Goal: Information Seeking & Learning: Check status

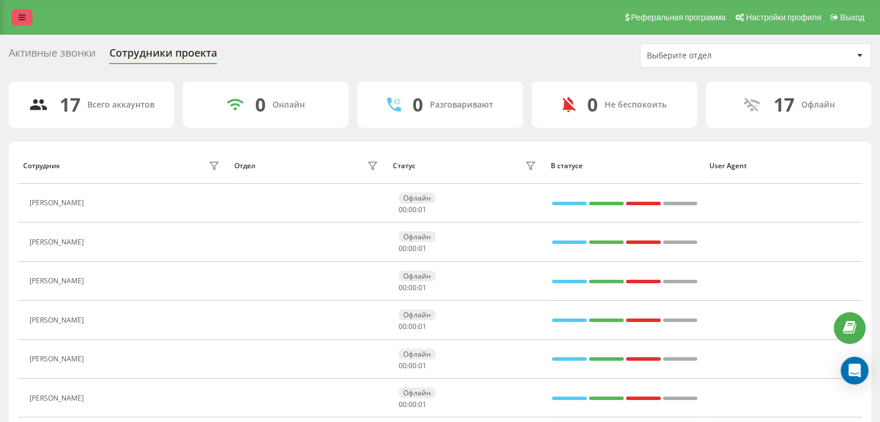
click at [31, 11] on link at bounding box center [22, 17] width 21 height 16
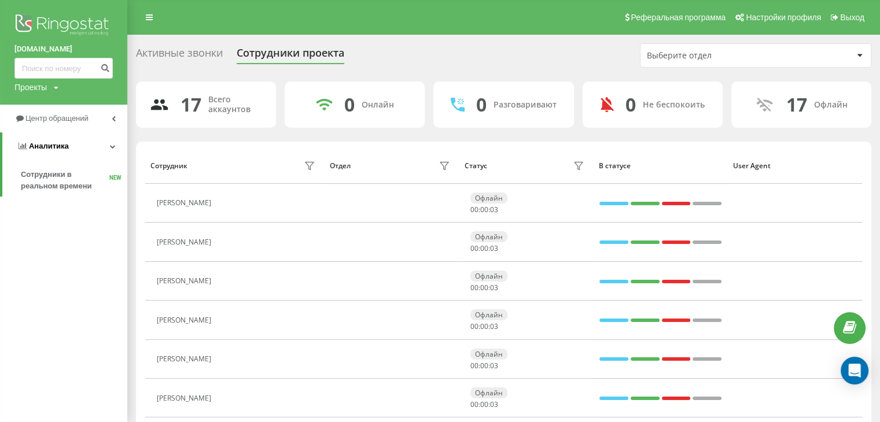
click at [116, 148] on link "Аналитика" at bounding box center [64, 146] width 125 height 28
click at [116, 148] on link "Аналитика" at bounding box center [63, 146] width 127 height 28
click at [107, 117] on link "Центр обращений" at bounding box center [63, 119] width 127 height 28
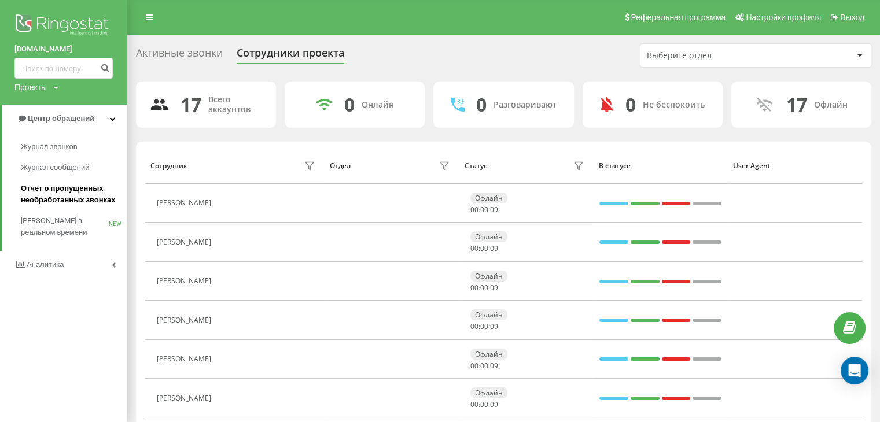
click at [64, 204] on span "Отчет о пропущенных необработанных звонках" at bounding box center [71, 194] width 101 height 23
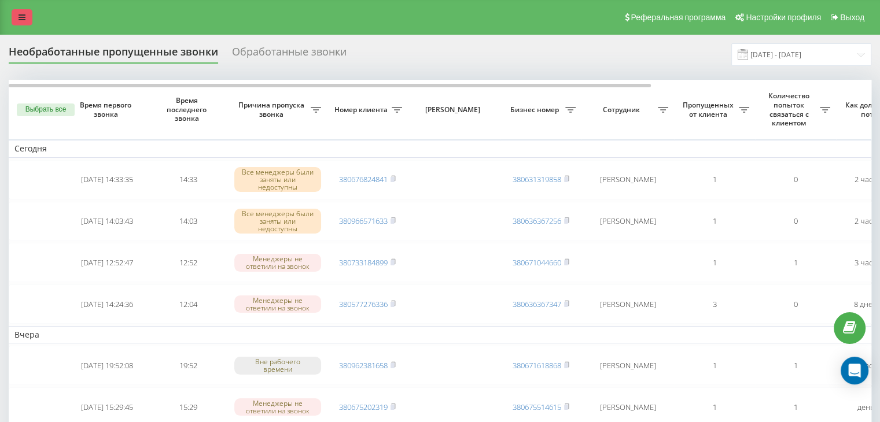
click at [29, 21] on link at bounding box center [22, 17] width 21 height 16
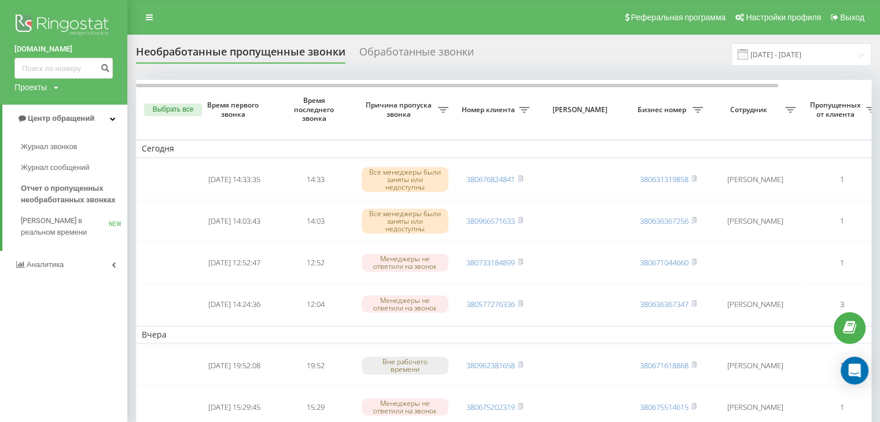
click at [31, 21] on img at bounding box center [63, 26] width 98 height 29
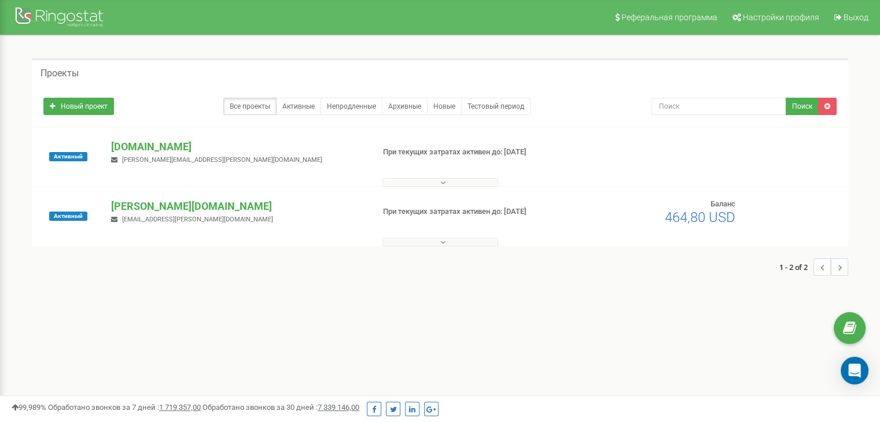
click at [152, 209] on p "[PERSON_NAME][DOMAIN_NAME]" at bounding box center [237, 206] width 253 height 15
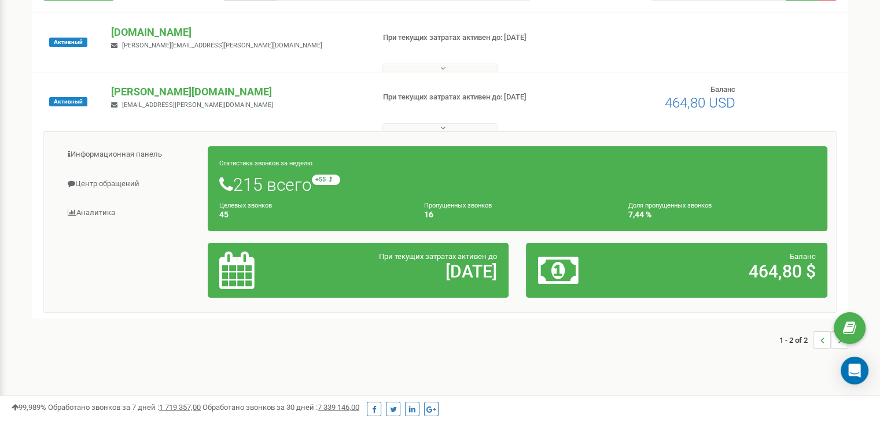
scroll to position [116, 0]
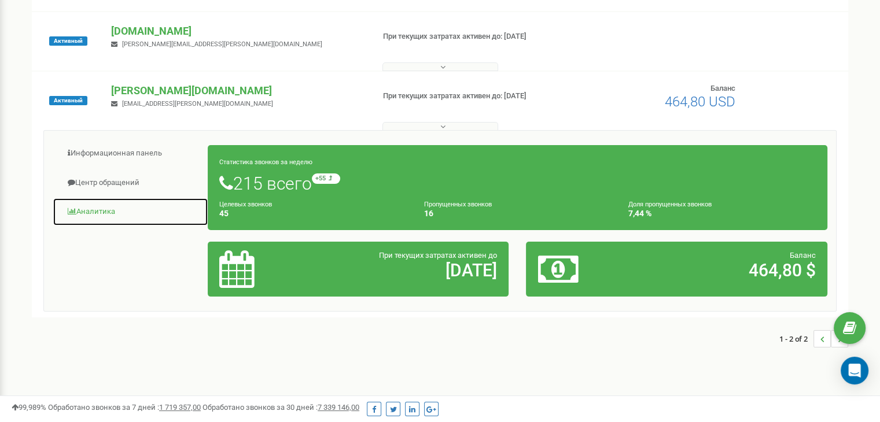
click at [100, 204] on link "Аналитика" at bounding box center [131, 212] width 156 height 28
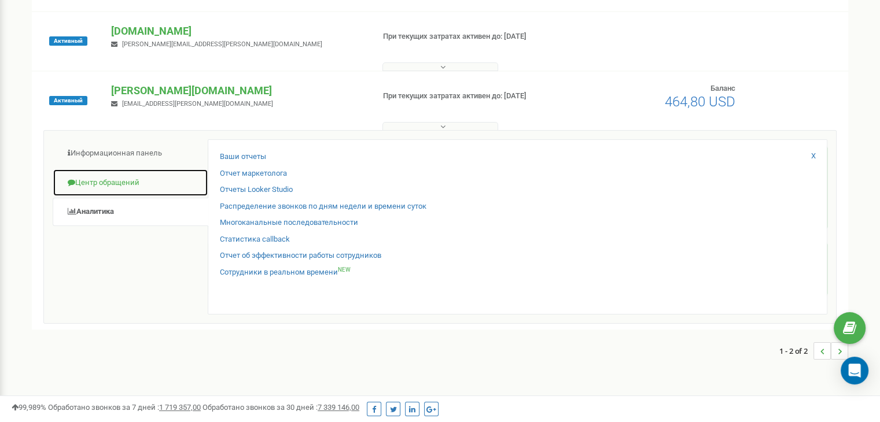
click at [149, 182] on link "Центр обращений" at bounding box center [131, 183] width 156 height 28
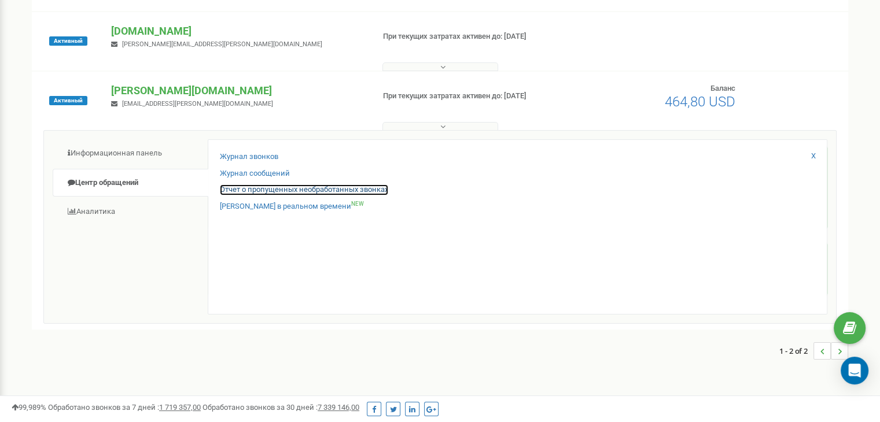
click at [241, 193] on link "Отчет о пропущенных необработанных звонках" at bounding box center [304, 190] width 168 height 11
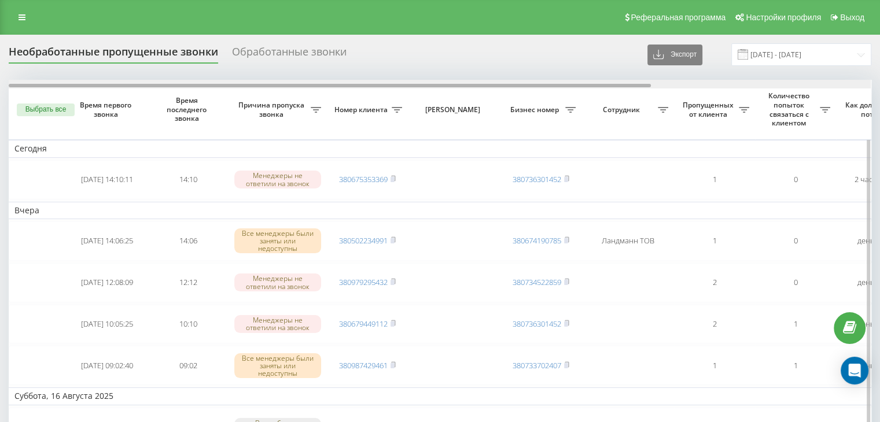
drag, startPoint x: 365, startPoint y: 84, endPoint x: 322, endPoint y: 87, distance: 43.5
click at [322, 87] on div at bounding box center [330, 85] width 642 height 3
